Goal: Navigation & Orientation: Find specific page/section

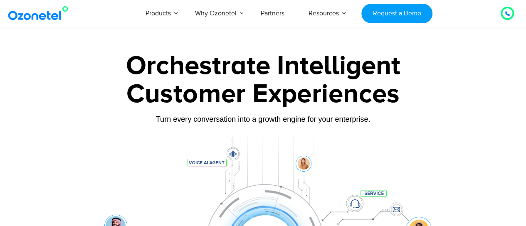
scroll to position [166, 0]
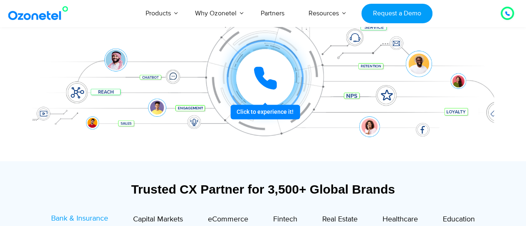
click at [255, 84] on icon at bounding box center [265, 78] width 25 height 25
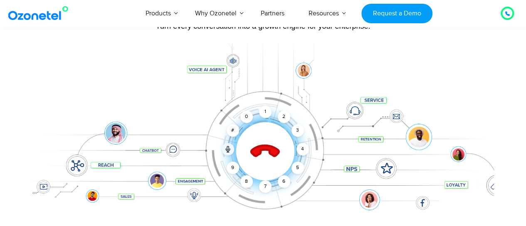
scroll to position [83, 0]
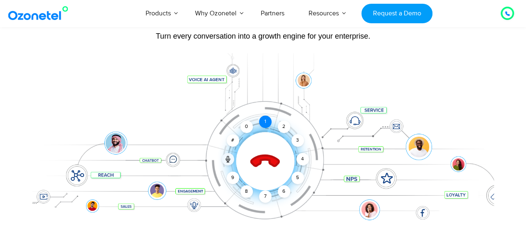
click at [265, 121] on div "1" at bounding box center [265, 122] width 12 height 12
click at [287, 127] on div "2" at bounding box center [284, 127] width 12 height 12
click at [269, 160] on icon at bounding box center [264, 161] width 29 height 29
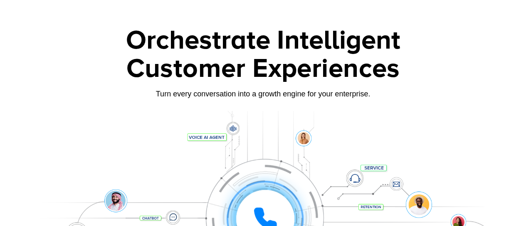
scroll to position [0, 0]
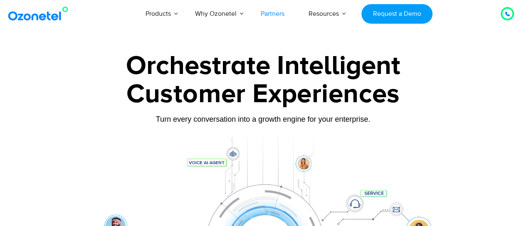
click at [270, 13] on link "Partners" at bounding box center [273, 13] width 48 height 27
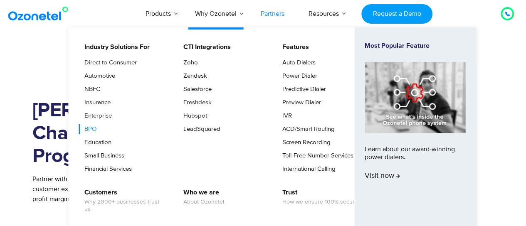
click at [96, 129] on link "BPO" at bounding box center [88, 129] width 19 height 10
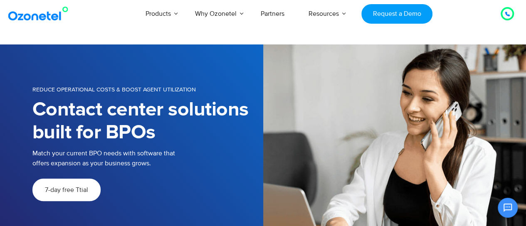
click at [29, 12] on img at bounding box center [39, 13] width 67 height 15
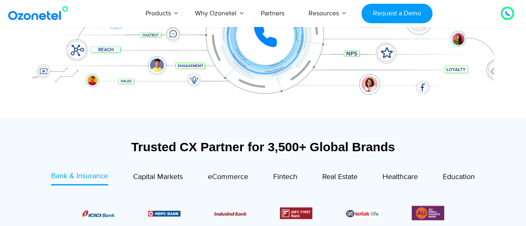
scroll to position [250, 0]
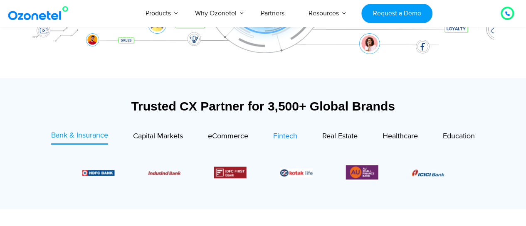
click at [275, 138] on span "Fintech" at bounding box center [285, 136] width 24 height 9
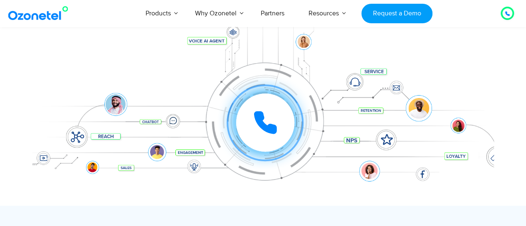
scroll to position [0, 0]
